Goal: Transaction & Acquisition: Purchase product/service

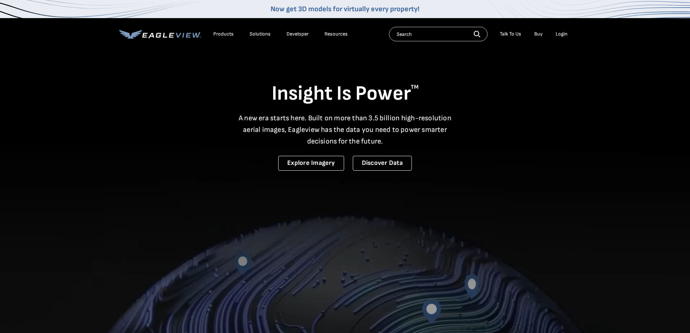
click at [557, 33] on div "Login" at bounding box center [562, 34] width 12 height 7
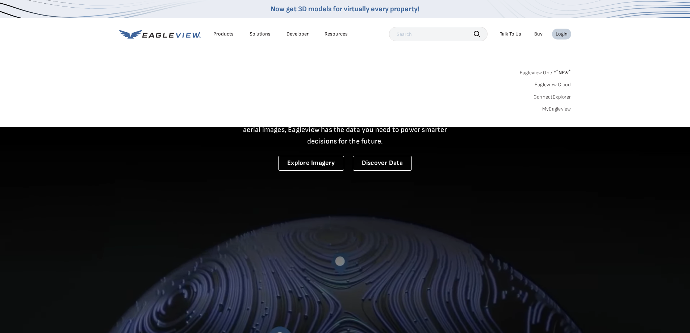
click at [550, 108] on link "MyEagleview" at bounding box center [556, 109] width 29 height 7
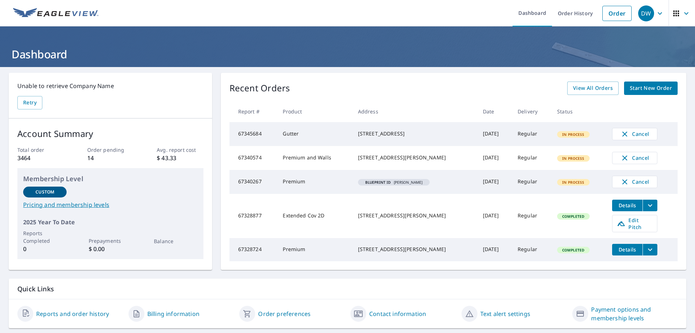
scroll to position [22, 0]
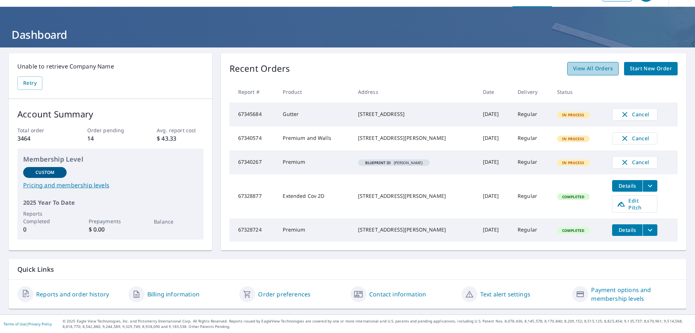
click at [599, 64] on span "View All Orders" at bounding box center [593, 68] width 40 height 9
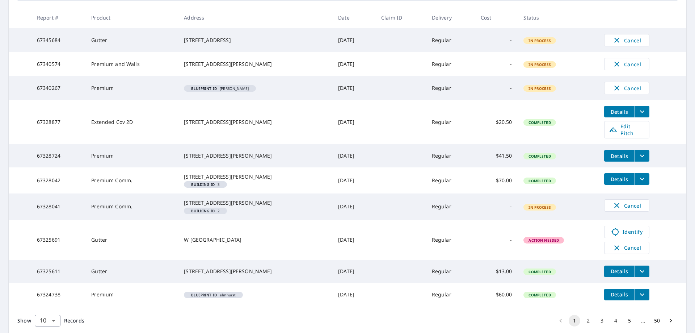
scroll to position [145, 0]
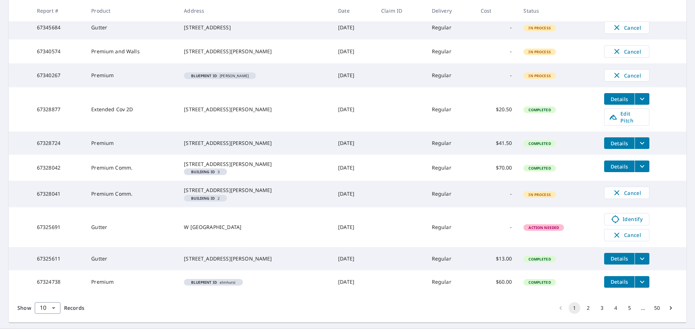
click at [215, 173] on em "Building ID" at bounding box center [203, 172] width 24 height 4
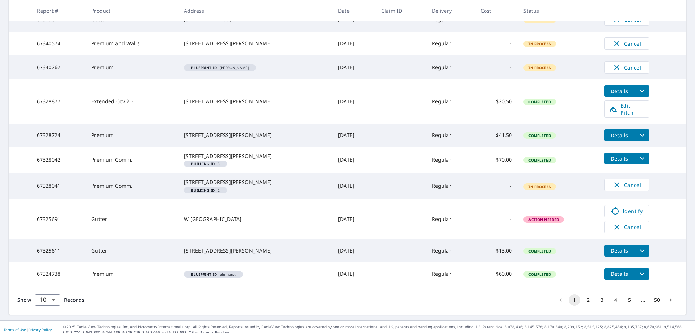
scroll to position [142, 0]
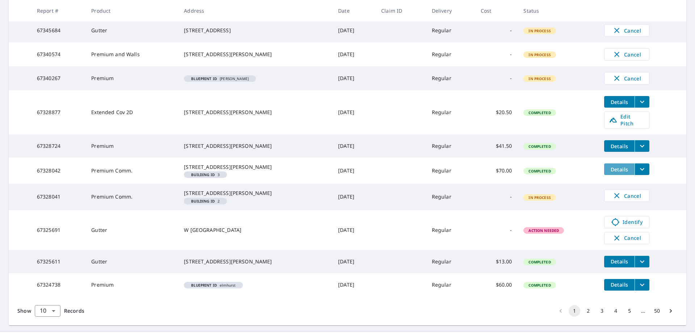
click at [612, 172] on span "Details" at bounding box center [620, 169] width 22 height 7
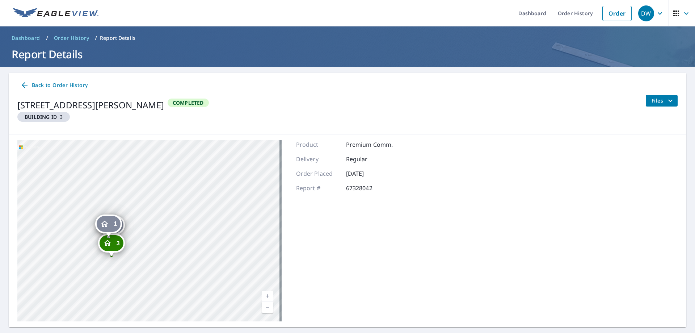
drag, startPoint x: 110, startPoint y: 235, endPoint x: 112, endPoint y: 224, distance: 11.4
click at [112, 224] on div "1" at bounding box center [109, 224] width 24 height 16
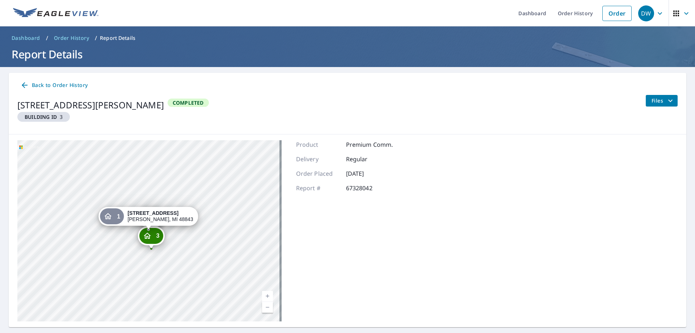
click at [213, 243] on div "2 [STREET_ADDRESS][PERSON_NAME] 3 [STREET_ADDRESS][PERSON_NAME] 1 [STREET_ADDRE…" at bounding box center [149, 230] width 264 height 181
click at [155, 202] on div "2 [STREET_ADDRESS][PERSON_NAME] 3 [STREET_ADDRESS][PERSON_NAME] 1 [STREET_ADDRE…" at bounding box center [149, 230] width 264 height 181
click at [149, 237] on icon "Dropped pin, building 3, Residential property, 3473 E Grand River Ave Howell, M…" at bounding box center [147, 235] width 9 height 9
click at [178, 234] on div "1 [STREET_ADDRESS][PERSON_NAME] 2 [STREET_ADDRESS][PERSON_NAME] 3 [STREET_ADDRE…" at bounding box center [149, 230] width 264 height 181
click at [178, 234] on div "2 [STREET_ADDRESS][PERSON_NAME] 3 [STREET_ADDRESS][PERSON_NAME] 1 [STREET_ADDRE…" at bounding box center [149, 230] width 264 height 181
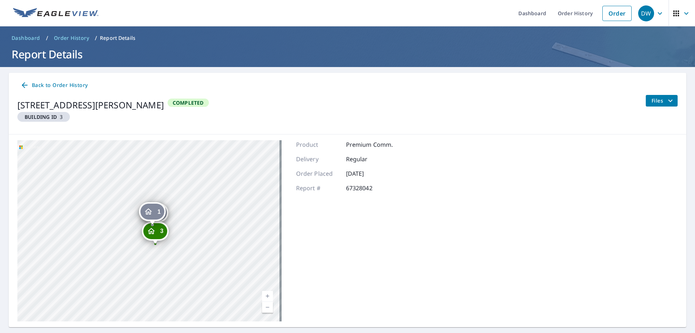
drag, startPoint x: 156, startPoint y: 213, endPoint x: 164, endPoint y: 202, distance: 13.8
click at [161, 209] on span "1" at bounding box center [159, 211] width 3 height 5
click at [265, 294] on link "Current Level 18, Zoom In" at bounding box center [267, 296] width 11 height 11
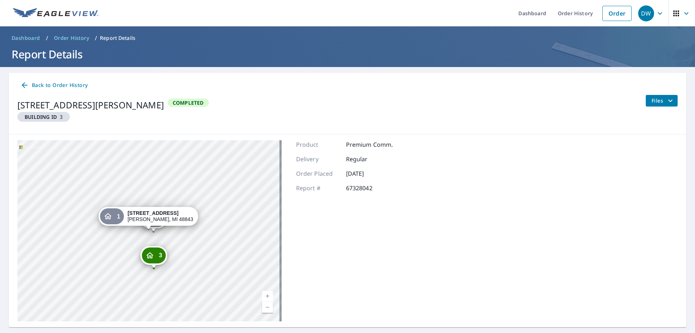
click at [268, 297] on link "Current Level 19, Zoom In" at bounding box center [267, 296] width 11 height 11
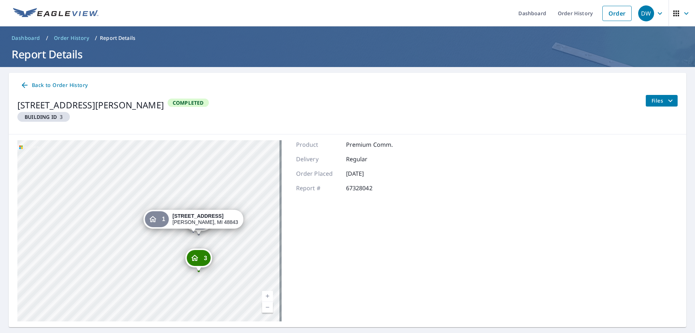
drag, startPoint x: 222, startPoint y: 240, endPoint x: 224, endPoint y: 221, distance: 20.0
click at [224, 221] on div "[STREET_ADDRESS][PERSON_NAME]" at bounding box center [206, 219] width 66 height 12
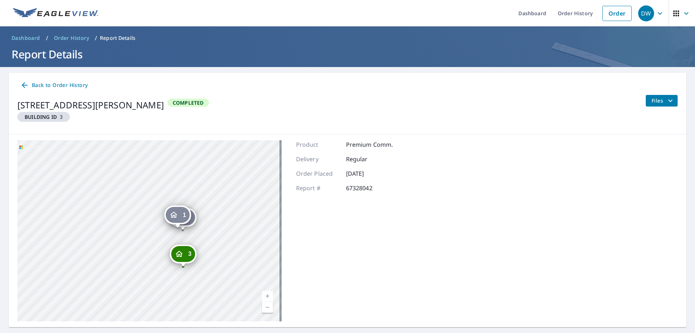
drag, startPoint x: 147, startPoint y: 213, endPoint x: 173, endPoint y: 211, distance: 26.5
click at [173, 211] on icon "Dropped pin, building 1, Residential property, 3473 E Grand River Ave Howell, M…" at bounding box center [173, 214] width 9 height 9
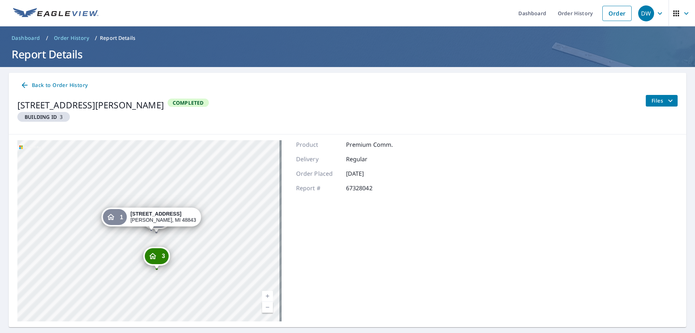
click at [149, 251] on div "3" at bounding box center [157, 256] width 24 height 16
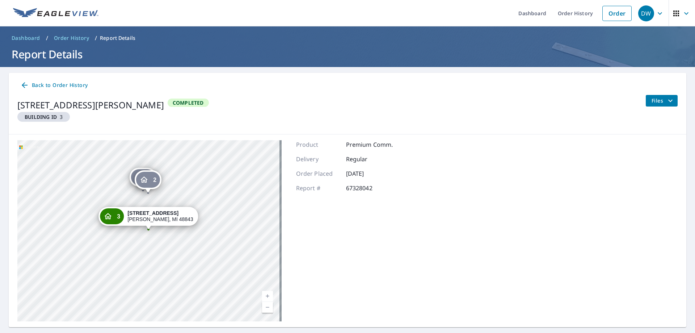
click at [143, 183] on icon "Dropped pin, building 2, Residential property, 3473 E Grand River Ave Howell, M…" at bounding box center [144, 179] width 7 height 6
click at [151, 250] on div "3" at bounding box center [149, 253] width 24 height 16
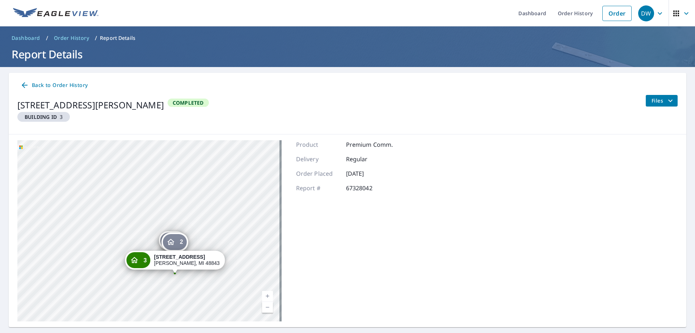
drag, startPoint x: 166, startPoint y: 189, endPoint x: 170, endPoint y: 236, distance: 48.0
click at [170, 236] on div "2" at bounding box center [175, 242] width 24 height 16
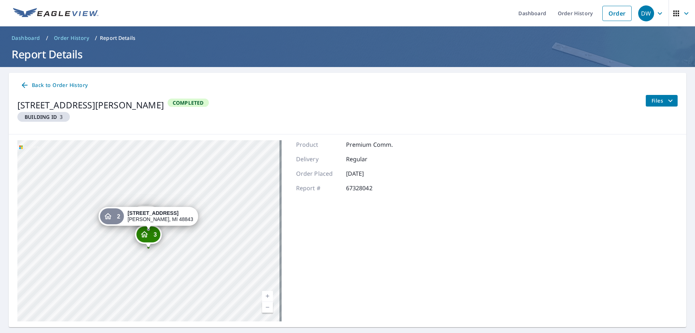
drag, startPoint x: 17, startPoint y: 103, endPoint x: 188, endPoint y: 109, distance: 170.7
click at [188, 109] on div "[STREET_ADDRESS][PERSON_NAME] Completed" at bounding box center [113, 111] width 192 height 33
copy div "[STREET_ADDRESS][PERSON_NAME]"
click at [610, 14] on link "Order" at bounding box center [617, 13] width 29 height 15
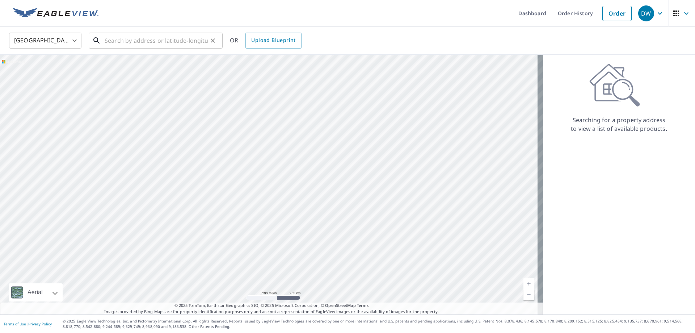
click at [158, 43] on input "text" at bounding box center [156, 40] width 103 height 20
paste input "[STREET_ADDRESS][PERSON_NAME]"
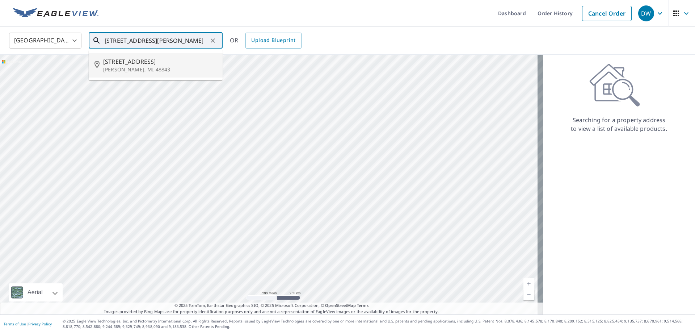
click at [108, 40] on input "[STREET_ADDRESS][PERSON_NAME]" at bounding box center [156, 40] width 103 height 20
click at [185, 71] on p "[PERSON_NAME], MI 48843" at bounding box center [160, 69] width 114 height 7
type input "[STREET_ADDRESS][PERSON_NAME]"
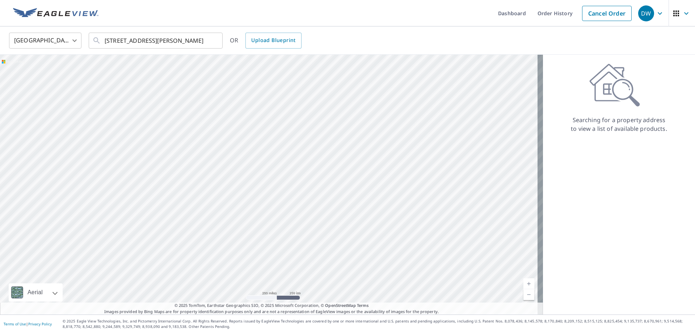
scroll to position [0, 0]
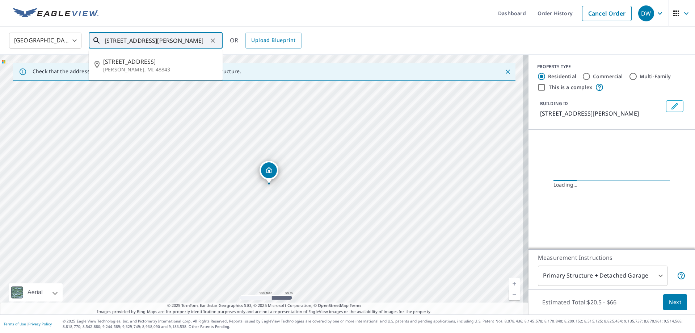
click at [119, 41] on input "[STREET_ADDRESS][PERSON_NAME]" at bounding box center [156, 40] width 103 height 20
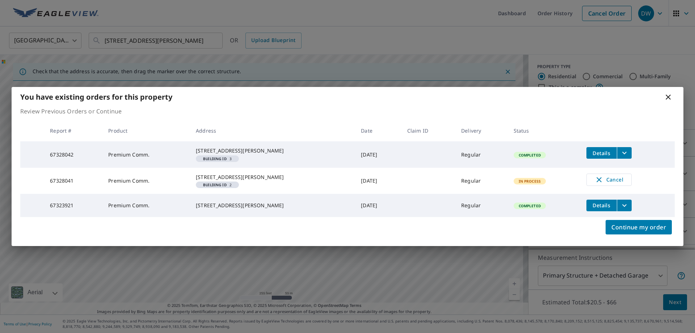
click at [672, 93] on icon at bounding box center [668, 97] width 9 height 9
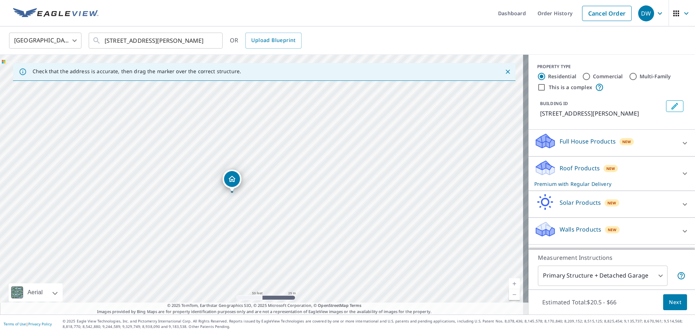
drag, startPoint x: 232, startPoint y: 208, endPoint x: 231, endPoint y: 177, distance: 31.2
click at [673, 301] on span "Next" at bounding box center [675, 302] width 12 height 9
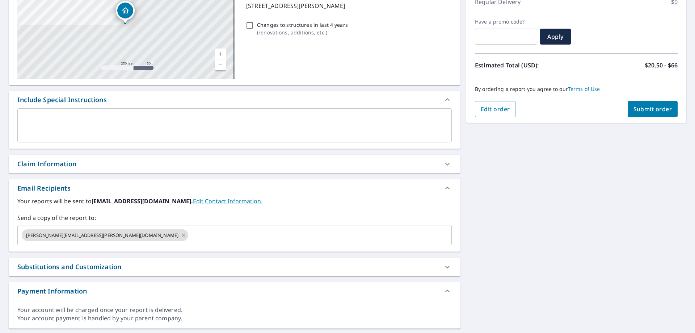
scroll to position [109, 0]
click at [181, 234] on icon at bounding box center [184, 235] width 6 height 8
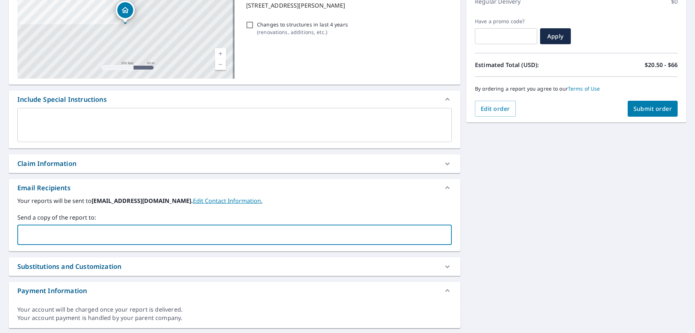
click at [96, 234] on input "text" at bounding box center [229, 235] width 417 height 14
type input "[PERSON_NAME][EMAIL_ADDRESS][PERSON_NAME][DOMAIN_NAME]"
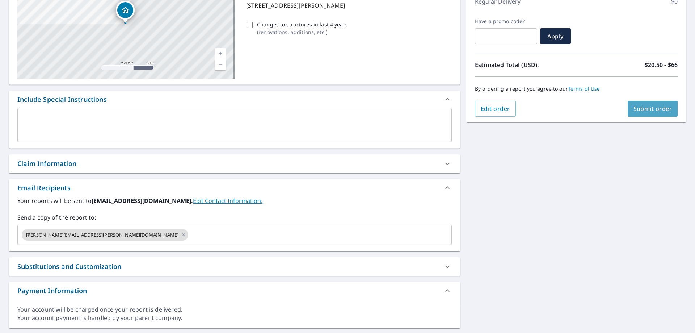
click at [656, 109] on span "Submit order" at bounding box center [653, 109] width 39 height 8
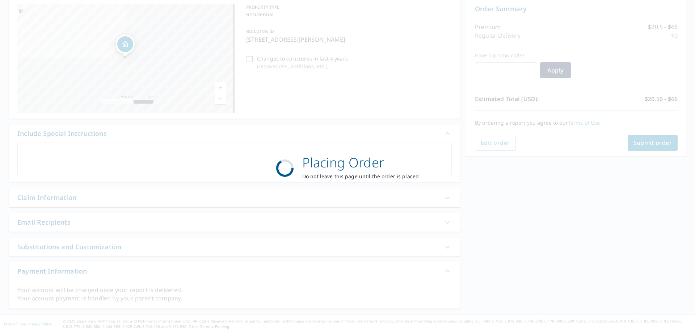
scroll to position [75, 0]
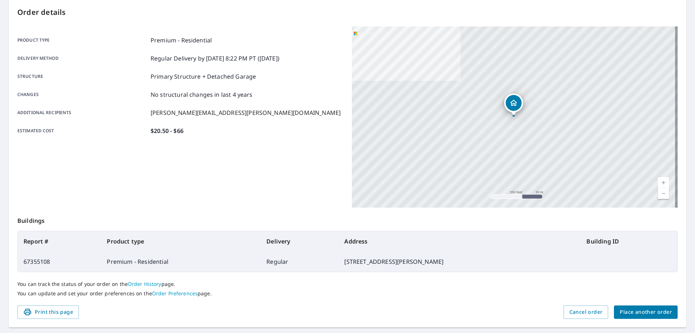
scroll to position [93, 0]
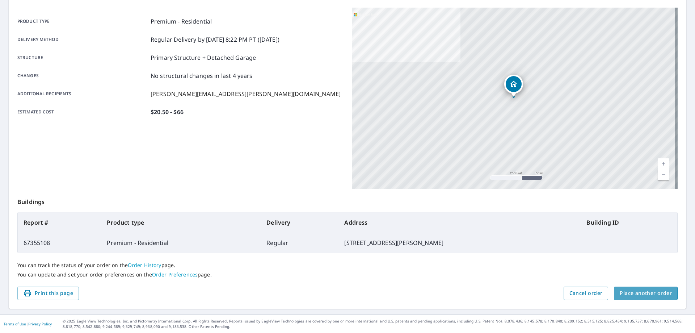
click at [630, 293] on span "Place another order" at bounding box center [646, 293] width 52 height 9
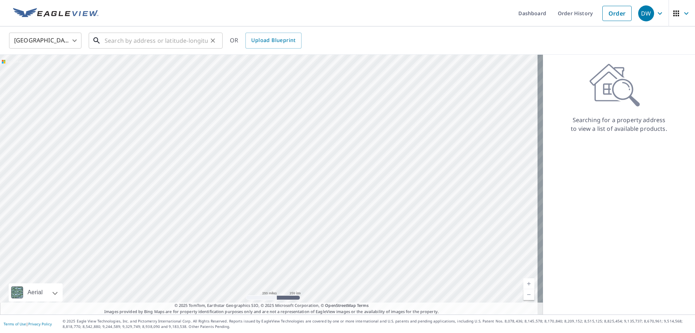
click at [137, 37] on input "text" at bounding box center [156, 40] width 103 height 20
paste input "[STREET_ADDRESS][PERSON_NAME]"
type input "[STREET_ADDRESS][PERSON_NAME]"
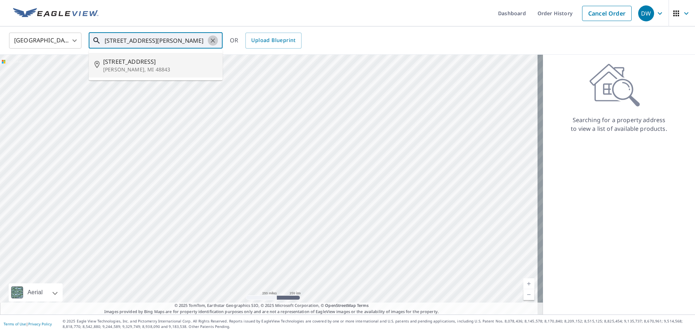
click at [215, 40] on icon "Clear" at bounding box center [212, 40] width 7 height 7
